Goal: Check status

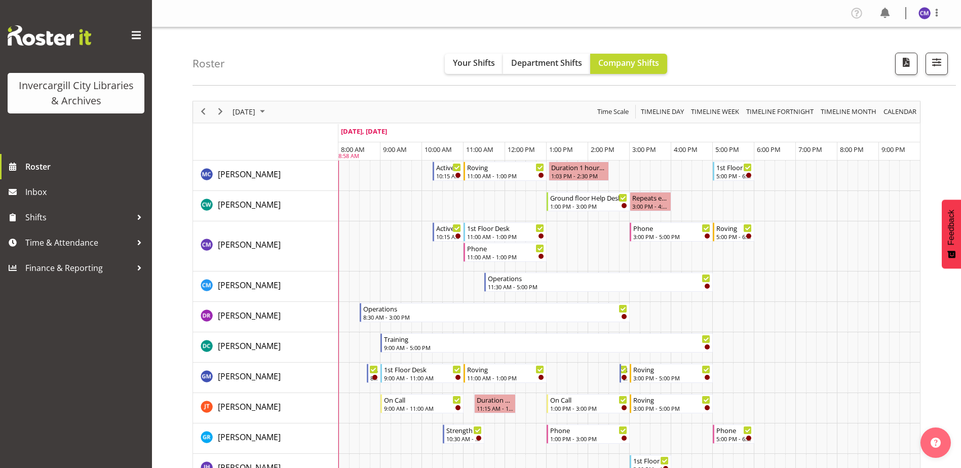
scroll to position [203, 0]
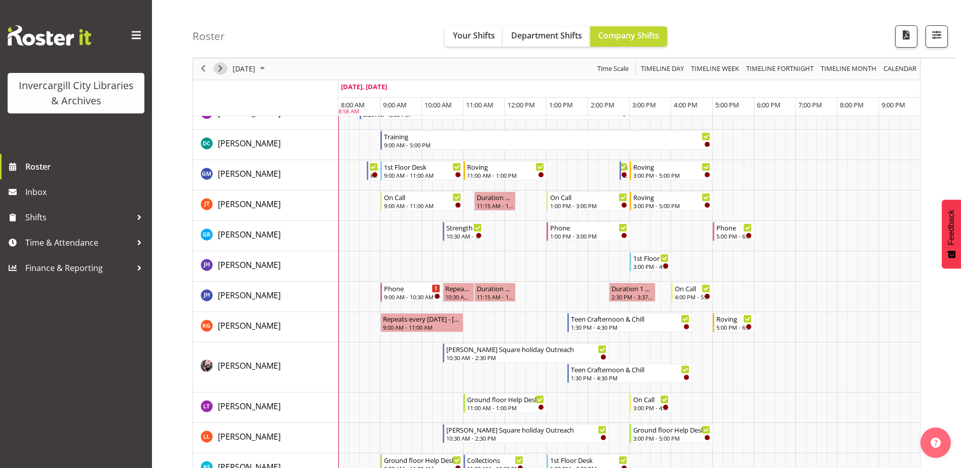
click at [221, 67] on span "Next" at bounding box center [220, 69] width 12 height 13
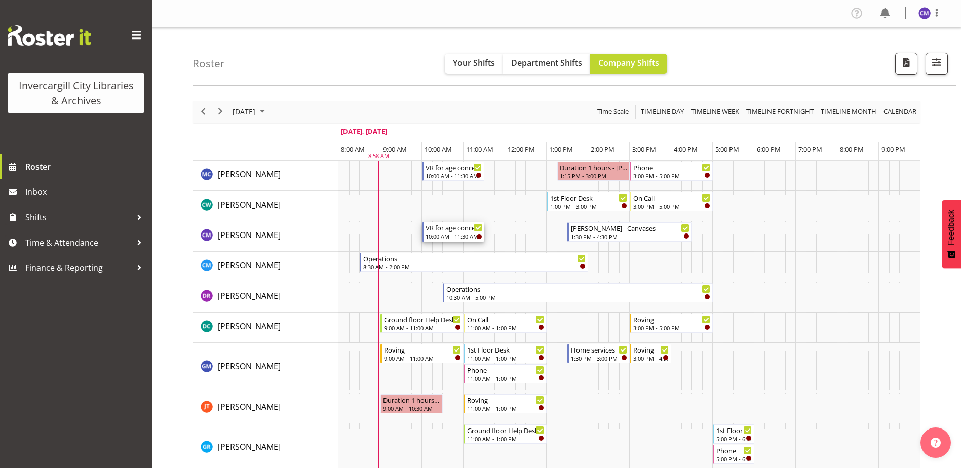
click at [456, 230] on div "VR for age concern" at bounding box center [453, 227] width 57 height 10
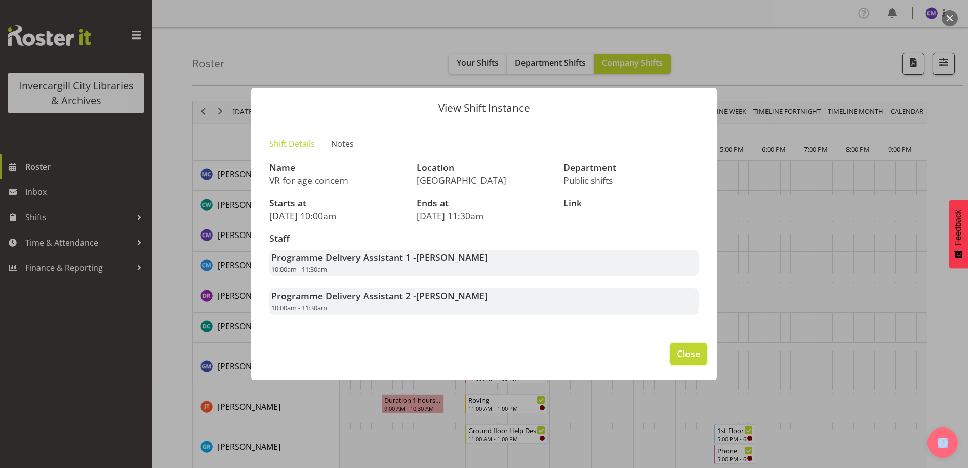
click at [684, 350] on span "Close" at bounding box center [688, 353] width 23 height 13
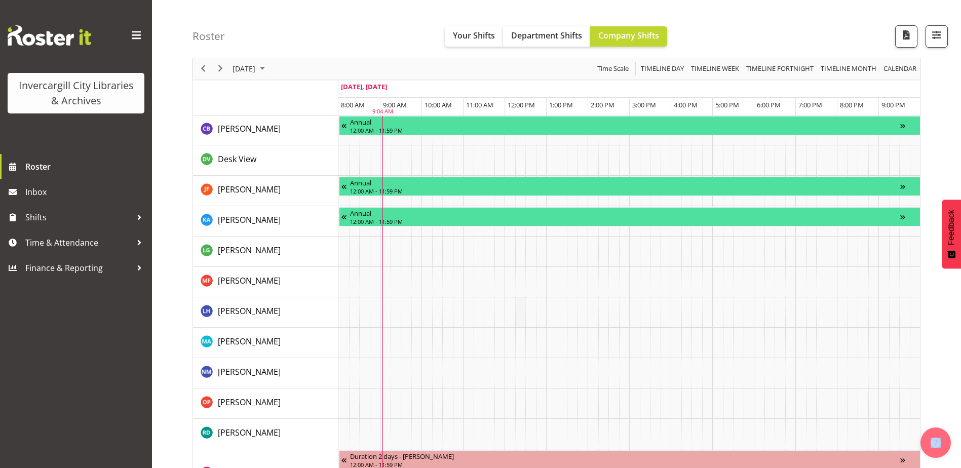
scroll to position [953, 0]
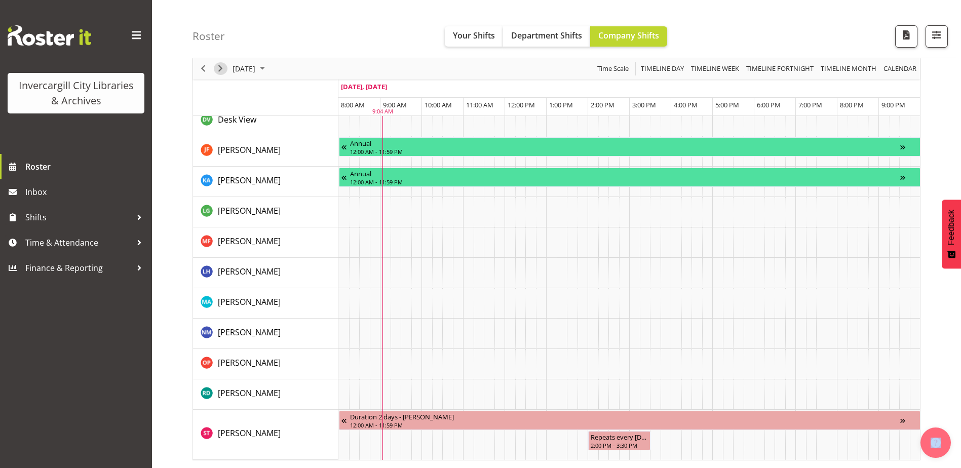
click at [214, 72] on span "Next" at bounding box center [220, 69] width 12 height 13
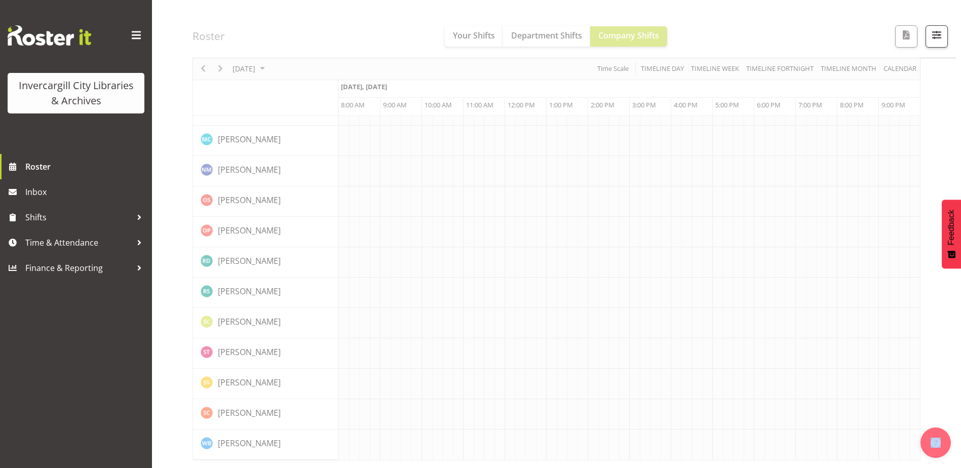
scroll to position [886, 0]
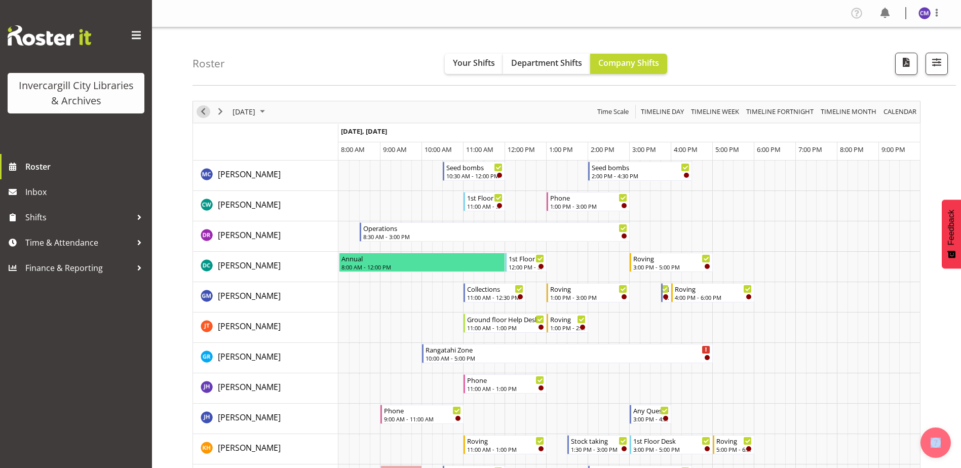
click at [202, 108] on span "Previous" at bounding box center [203, 111] width 12 height 13
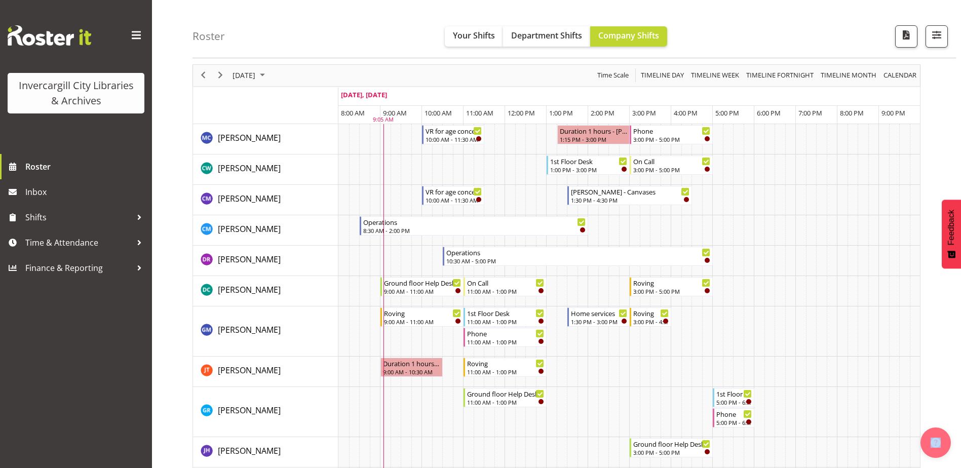
scroll to position [51, 0]
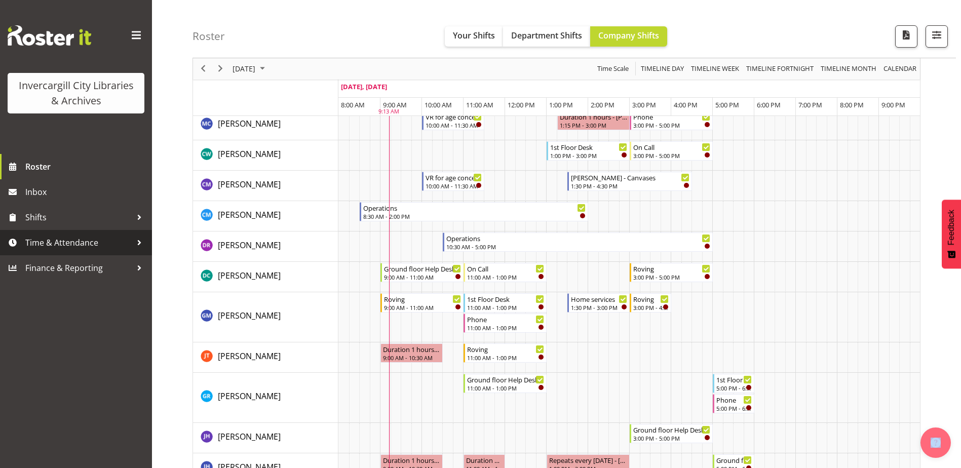
click at [88, 247] on span "Time & Attendance" at bounding box center [78, 242] width 106 height 15
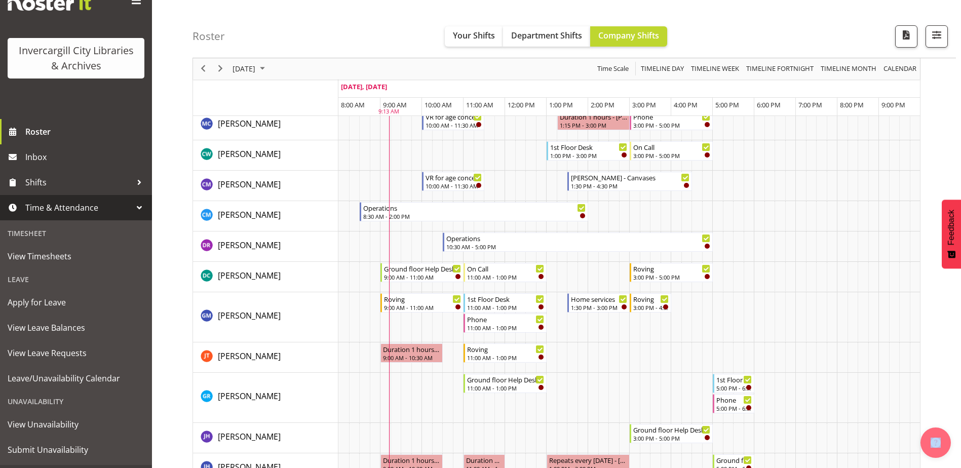
scroll to position [57, 0]
